Goal: Task Accomplishment & Management: Complete application form

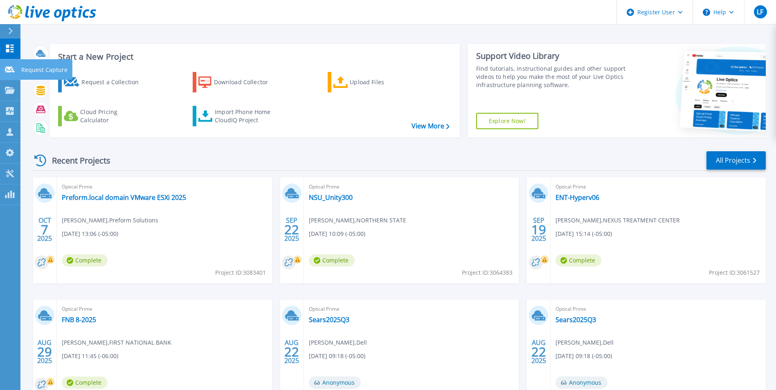
click at [9, 67] on icon at bounding box center [10, 70] width 10 height 6
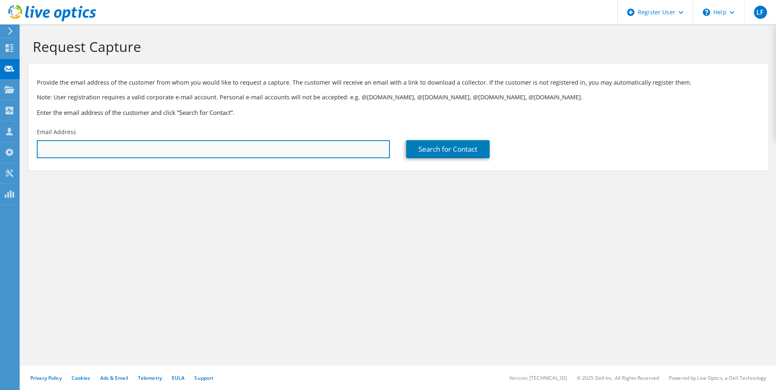
click at [205, 149] on input "text" at bounding box center [213, 149] width 353 height 18
click at [192, 153] on input "text" at bounding box center [213, 149] width 353 height 18
paste input "bbflemmer@nd.gov>"
type input "bbflemmer@nd.gov"
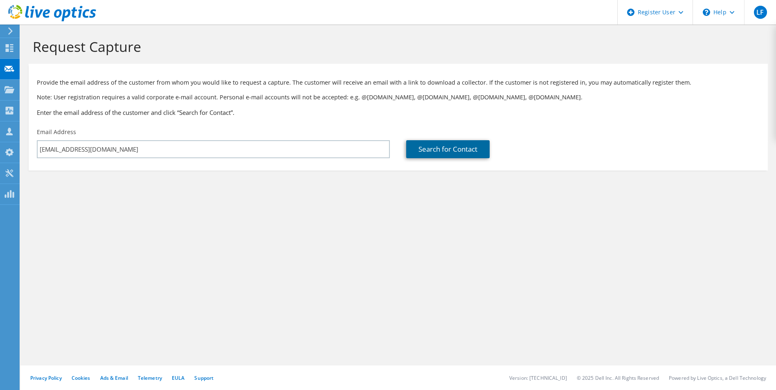
click at [432, 152] on link "Search for Contact" at bounding box center [447, 149] width 83 height 18
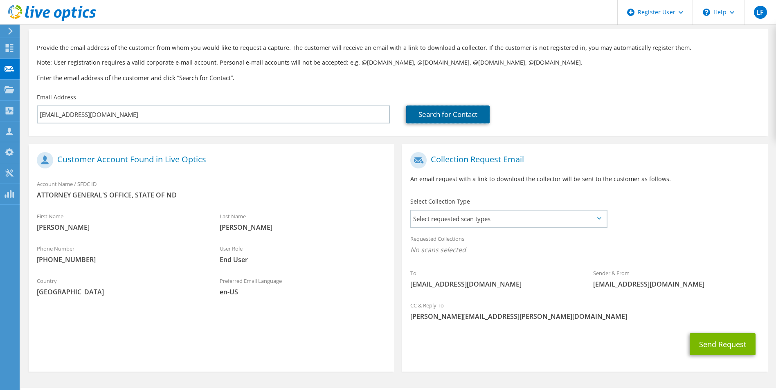
scroll to position [34, 0]
click at [598, 220] on icon at bounding box center [599, 219] width 4 height 2
click at [599, 218] on icon at bounding box center [599, 219] width 4 height 2
click at [600, 221] on span "Select requested scan types" at bounding box center [508, 219] width 195 height 16
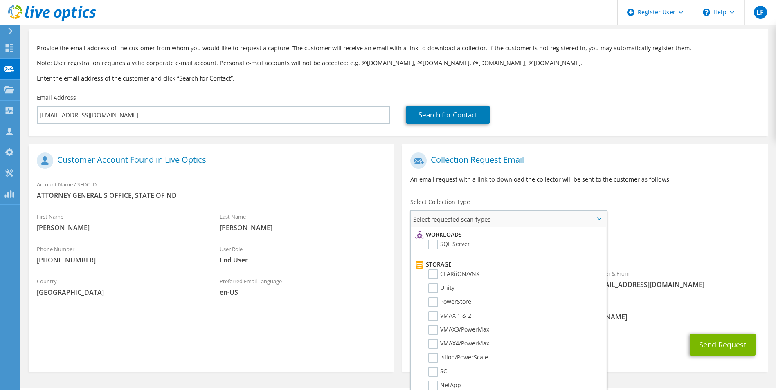
scroll to position [115, 0]
click at [434, 301] on label "PowerStore" at bounding box center [449, 301] width 43 height 10
click at [0, 0] on input "PowerStore" at bounding box center [0, 0] width 0 height 0
click at [659, 257] on span "PowerStore" at bounding box center [584, 252] width 349 height 13
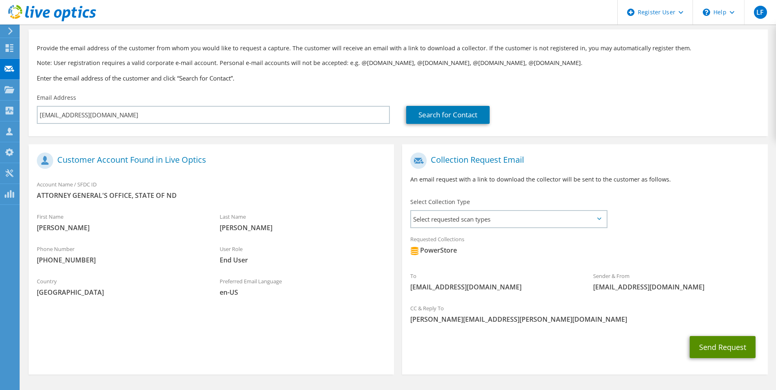
click at [702, 344] on button "Send Request" at bounding box center [723, 347] width 66 height 22
